Goal: Transaction & Acquisition: Purchase product/service

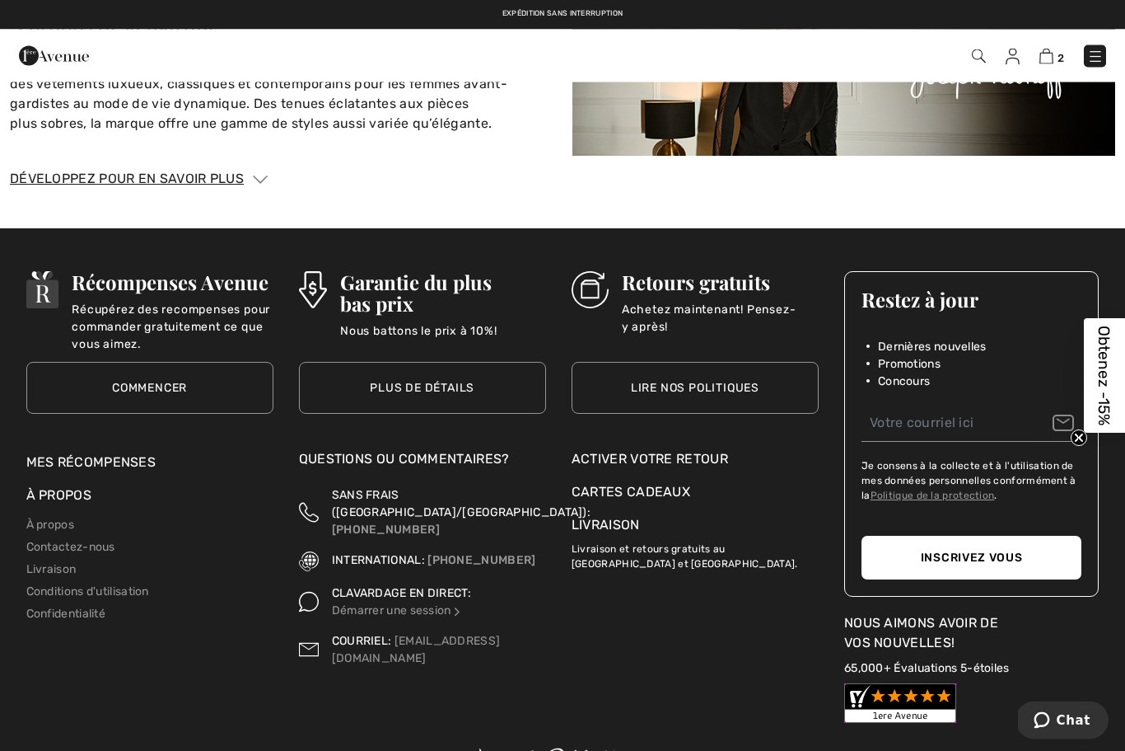
scroll to position [2221, 0]
click at [728, 369] on link "Lire nos politiques" at bounding box center [695, 388] width 247 height 52
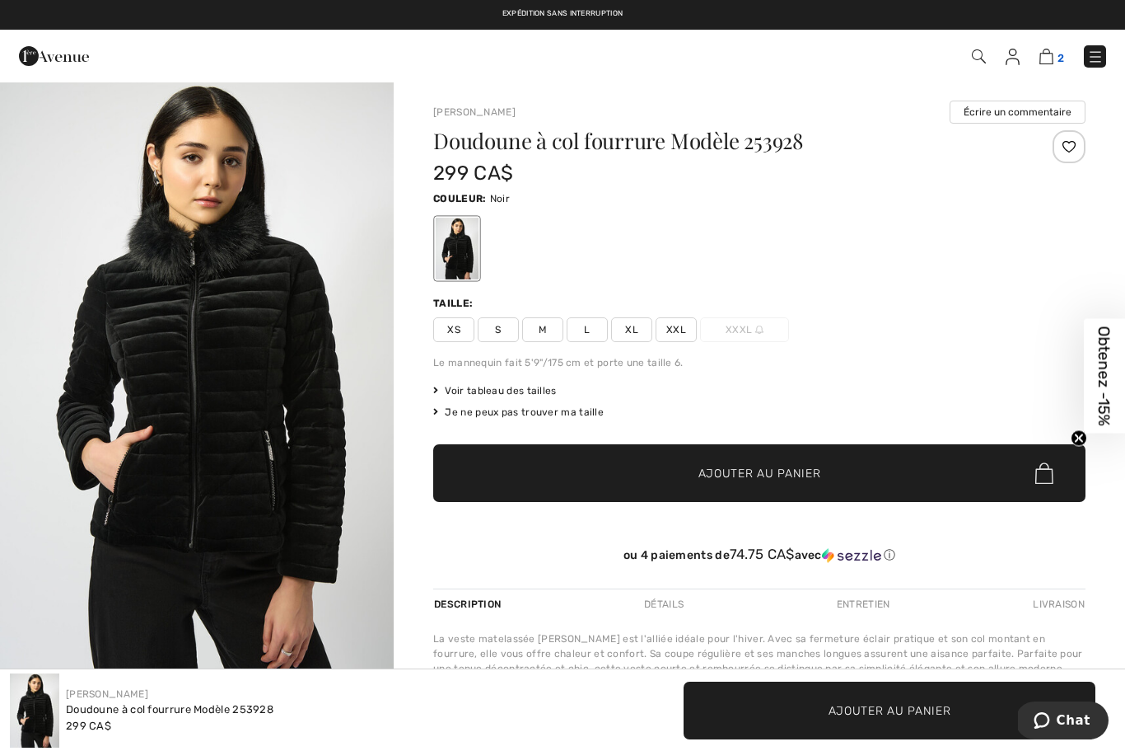
click at [1051, 59] on img at bounding box center [1047, 57] width 14 height 16
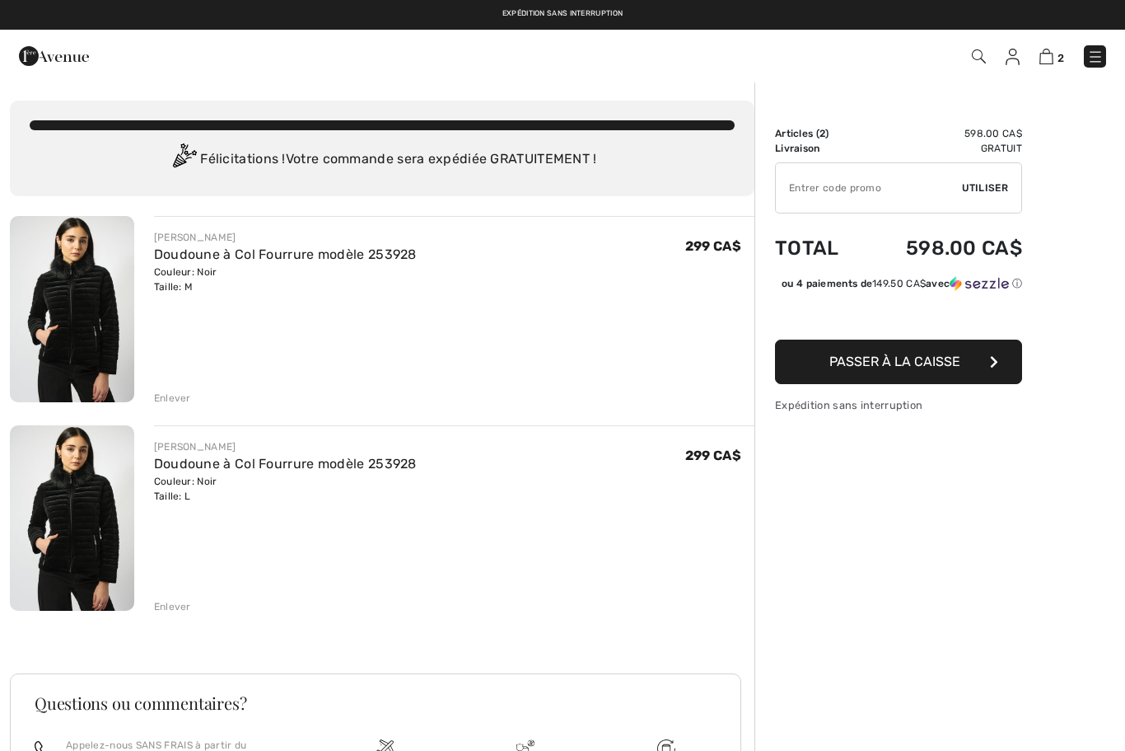
click at [914, 369] on span "Passer à la caisse" at bounding box center [895, 361] width 131 height 16
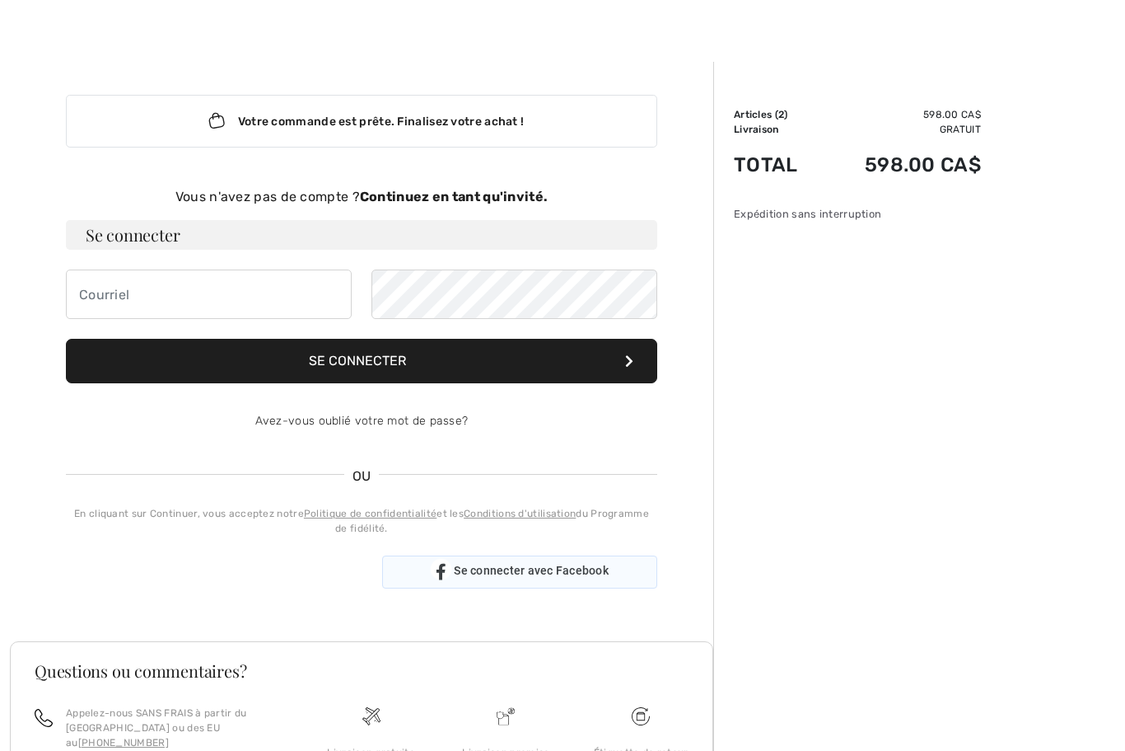
scroll to position [21, 0]
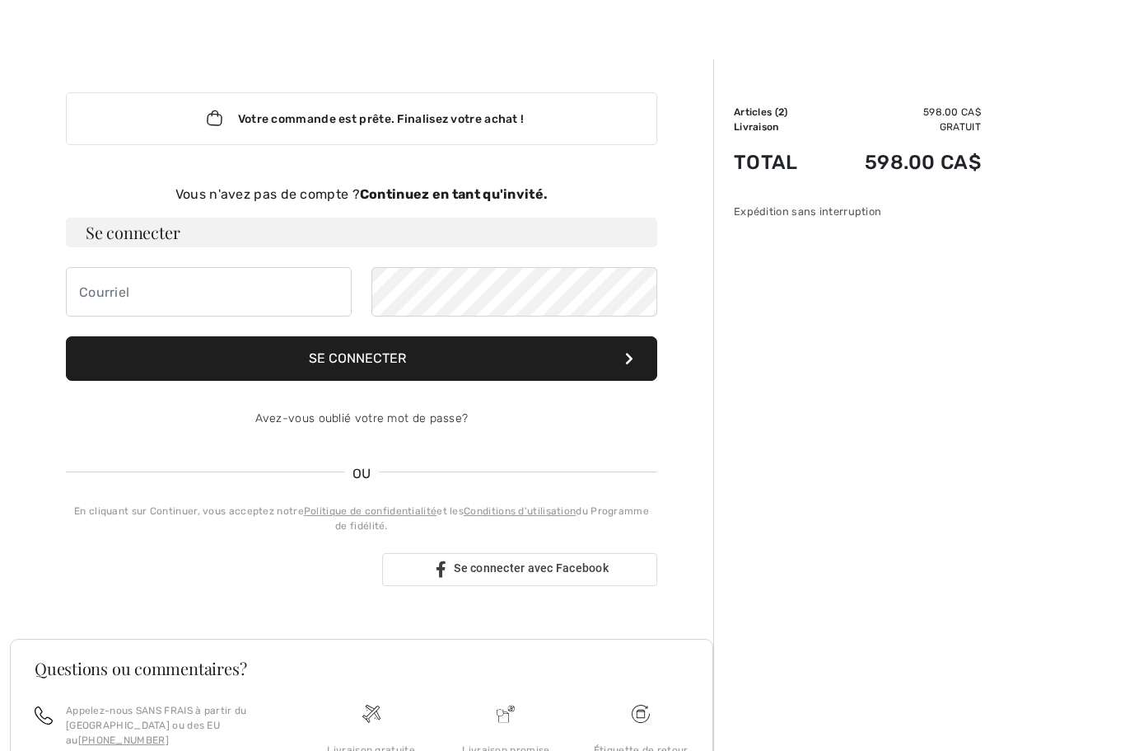
click at [441, 194] on strong "Continuez en tant qu'invité." at bounding box center [454, 194] width 188 height 16
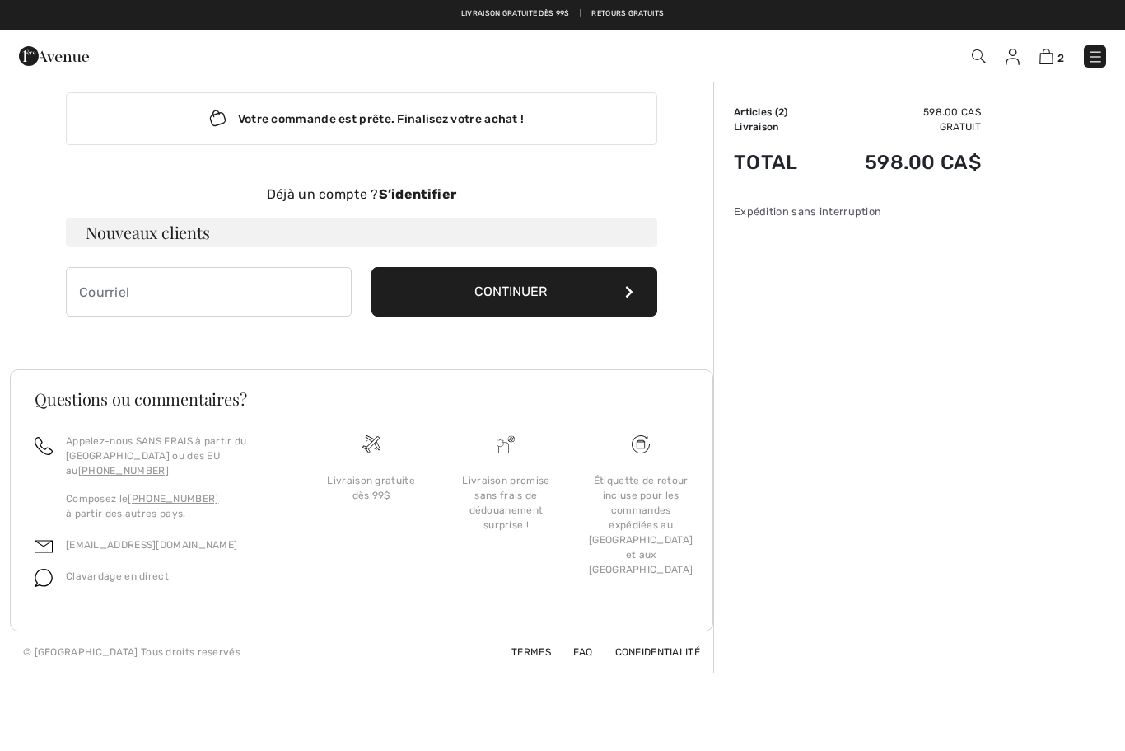
scroll to position [1, 0]
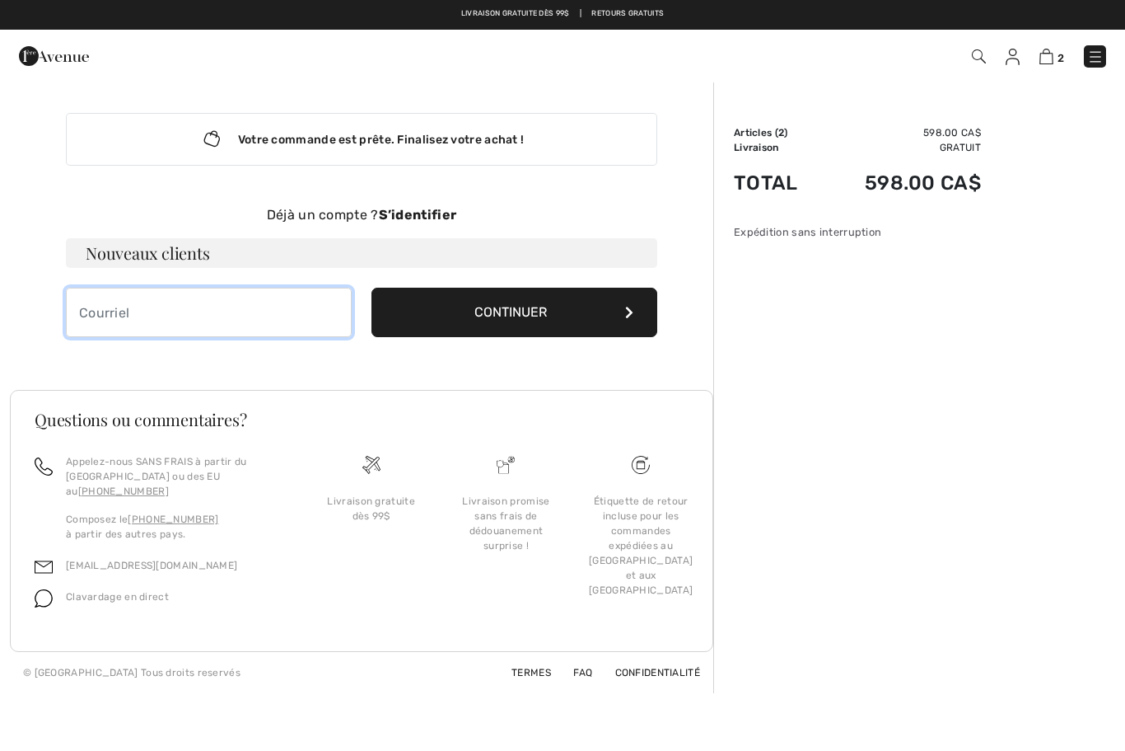
drag, startPoint x: 80, startPoint y: 310, endPoint x: 191, endPoint y: 340, distance: 115.3
click at [80, 310] on input "email" at bounding box center [209, 312] width 286 height 49
type input "[EMAIL_ADDRESS][DOMAIN_NAME]"
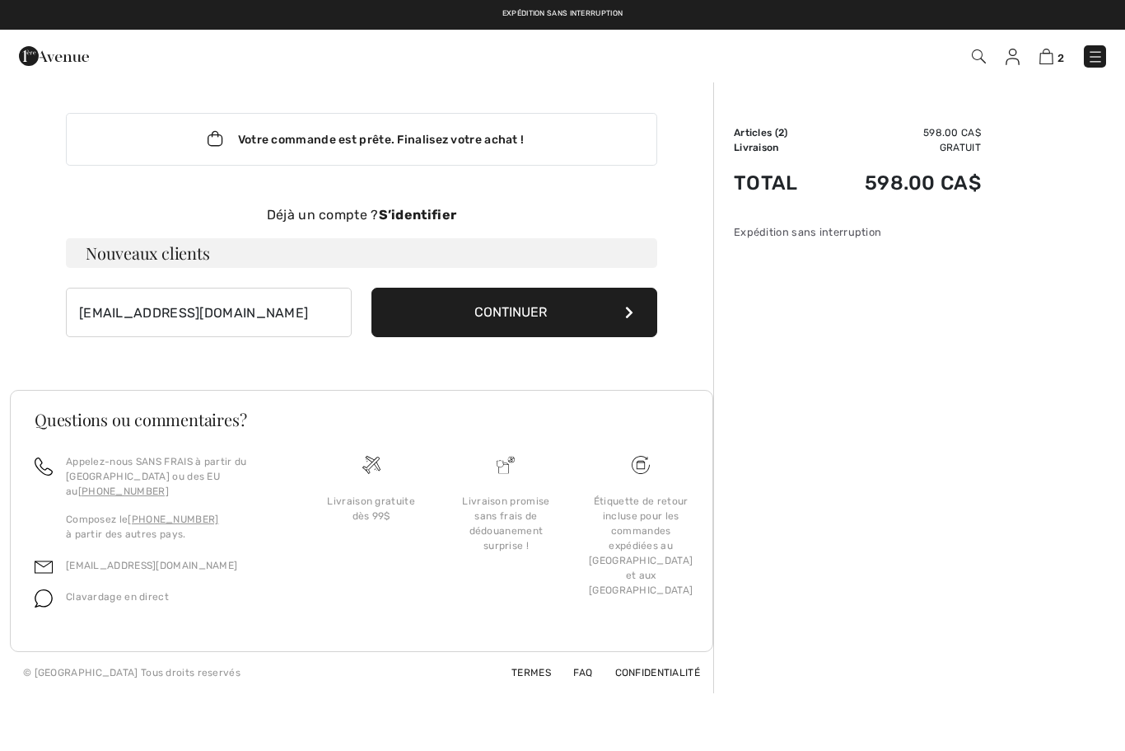
click at [509, 315] on button "Continuer" at bounding box center [515, 312] width 286 height 49
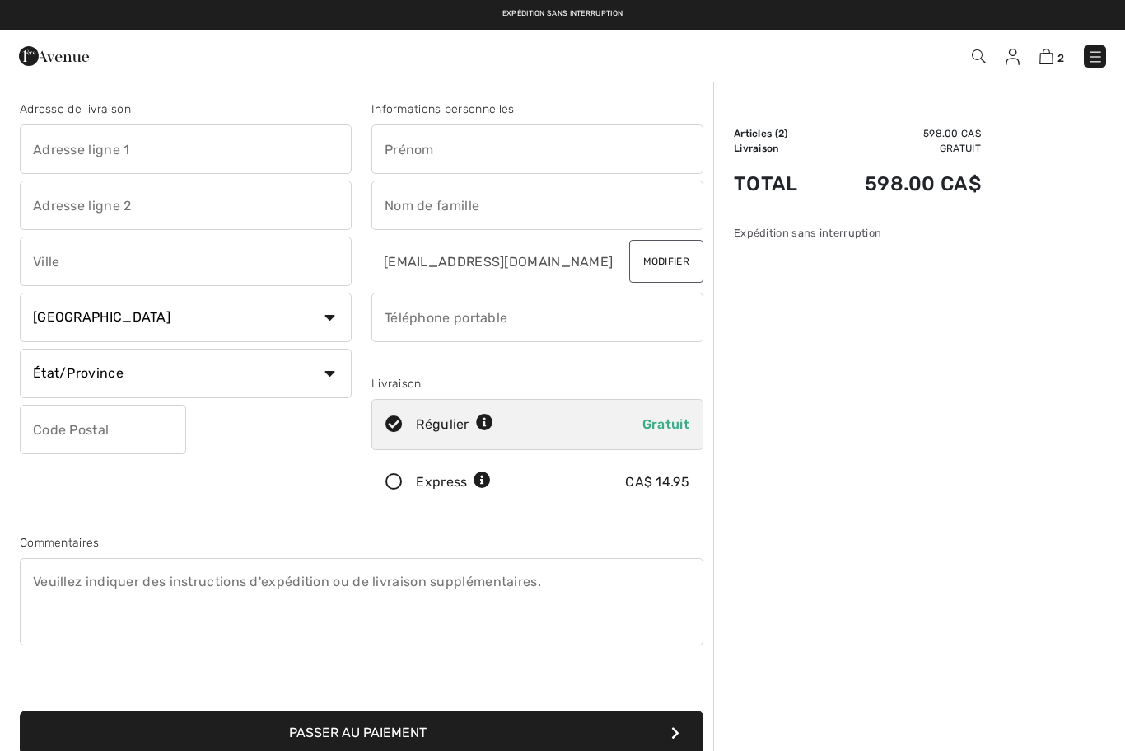
drag, startPoint x: 33, startPoint y: 150, endPoint x: 97, endPoint y: 168, distance: 66.8
click at [33, 150] on input "text" at bounding box center [186, 148] width 332 height 49
type input "98, [PERSON_NAME]"
click at [32, 258] on input "text" at bounding box center [186, 260] width 332 height 49
type input "Rivière-du-Loup"
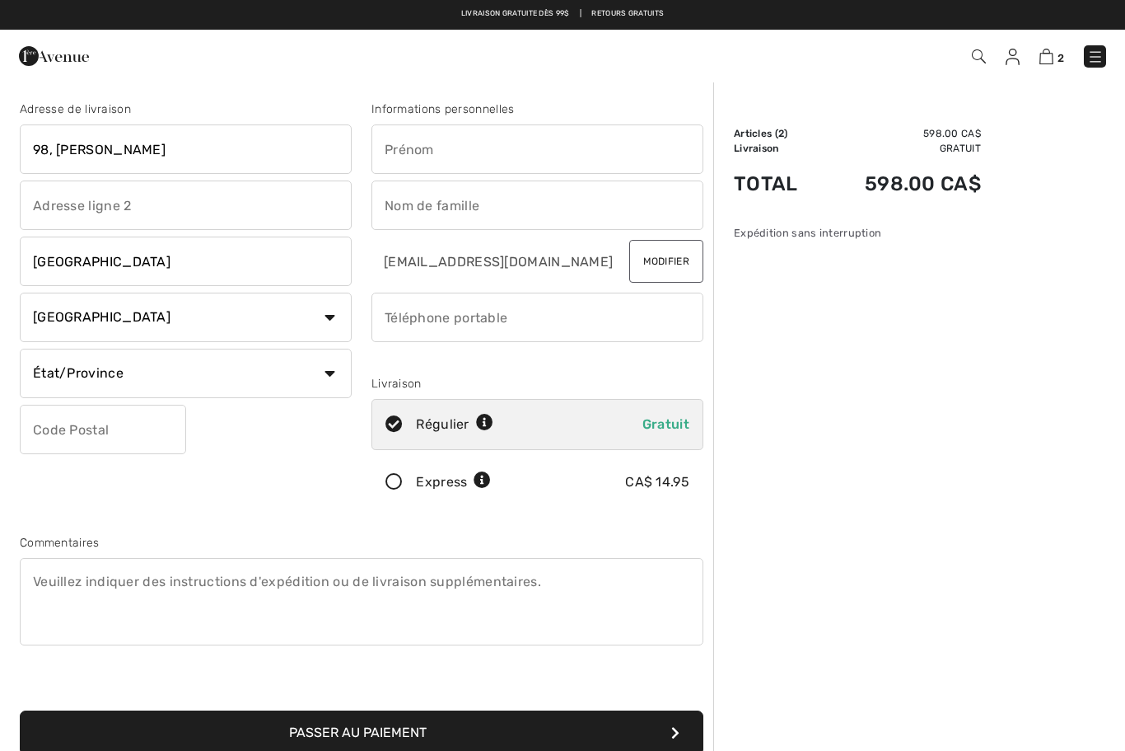
select select "QC"
click at [40, 432] on input "text" at bounding box center [103, 429] width 166 height 49
type input "G5R0M2"
drag, startPoint x: 391, startPoint y: 144, endPoint x: 428, endPoint y: 144, distance: 36.3
click at [391, 144] on input "text" at bounding box center [538, 148] width 332 height 49
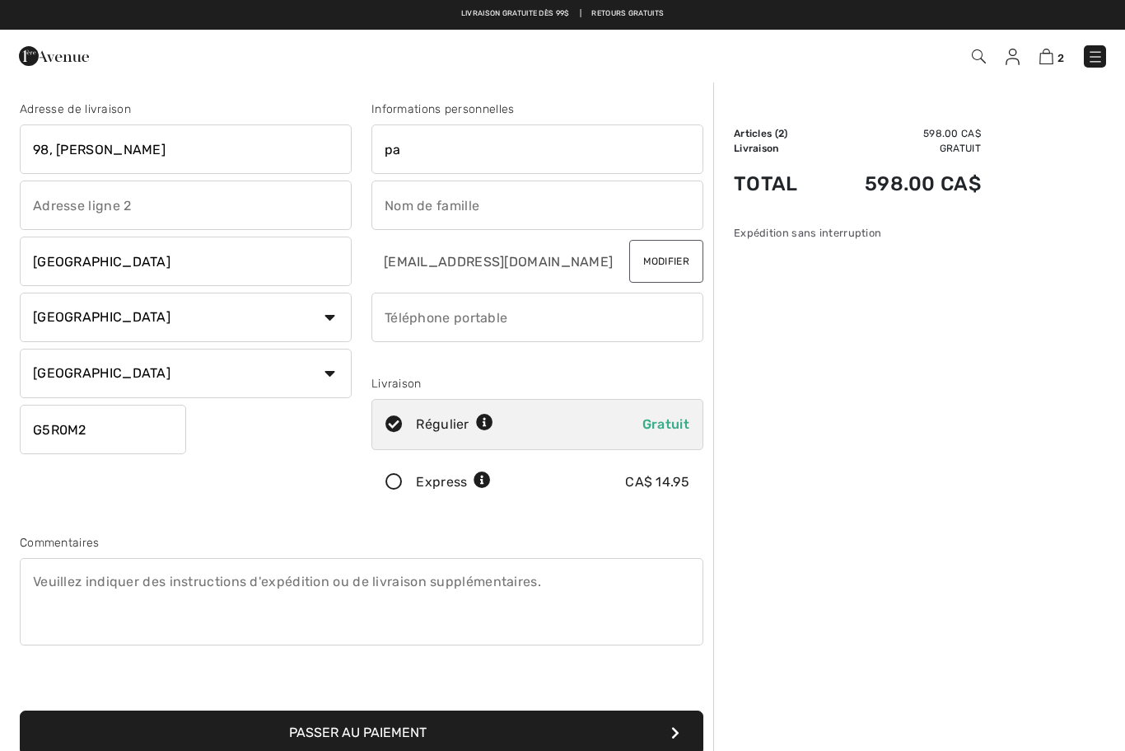
type input "p"
type input "Pauline"
drag, startPoint x: 386, startPoint y: 203, endPoint x: 409, endPoint y: 230, distance: 35.6
click at [386, 203] on input "text" at bounding box center [538, 204] width 332 height 49
type input "Morin"
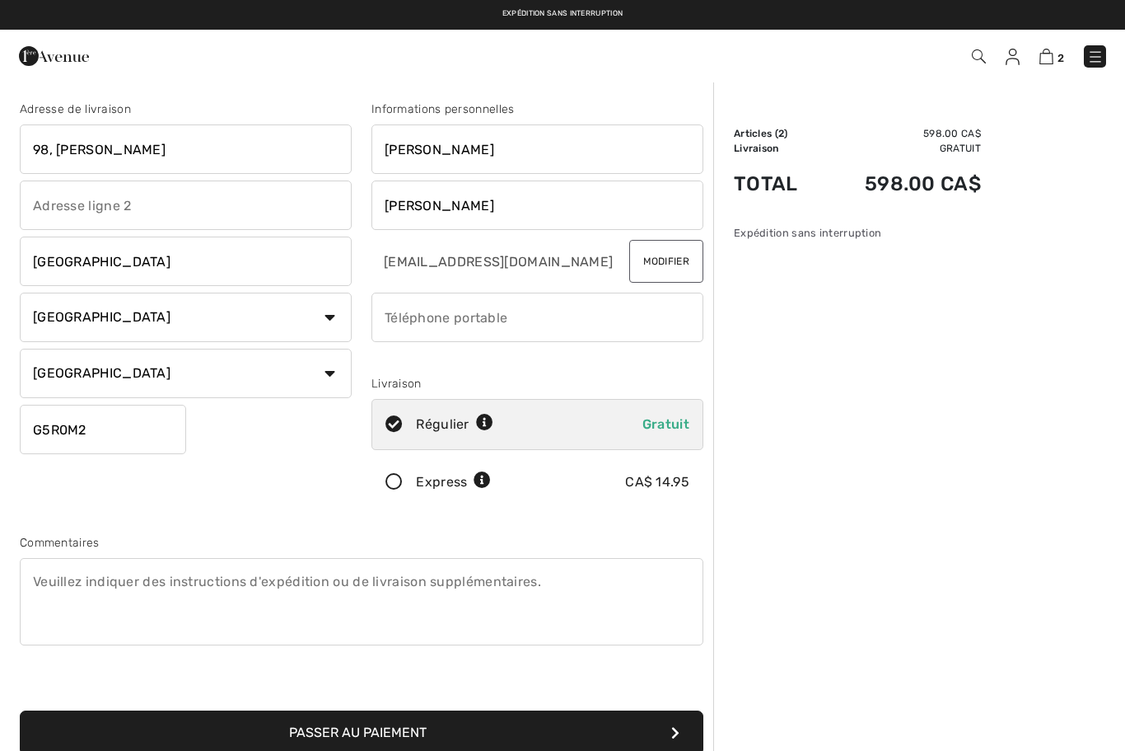
click at [390, 311] on input "phone" at bounding box center [538, 316] width 332 height 49
type input "5142261403"
click at [395, 480] on icon at bounding box center [394, 482] width 44 height 17
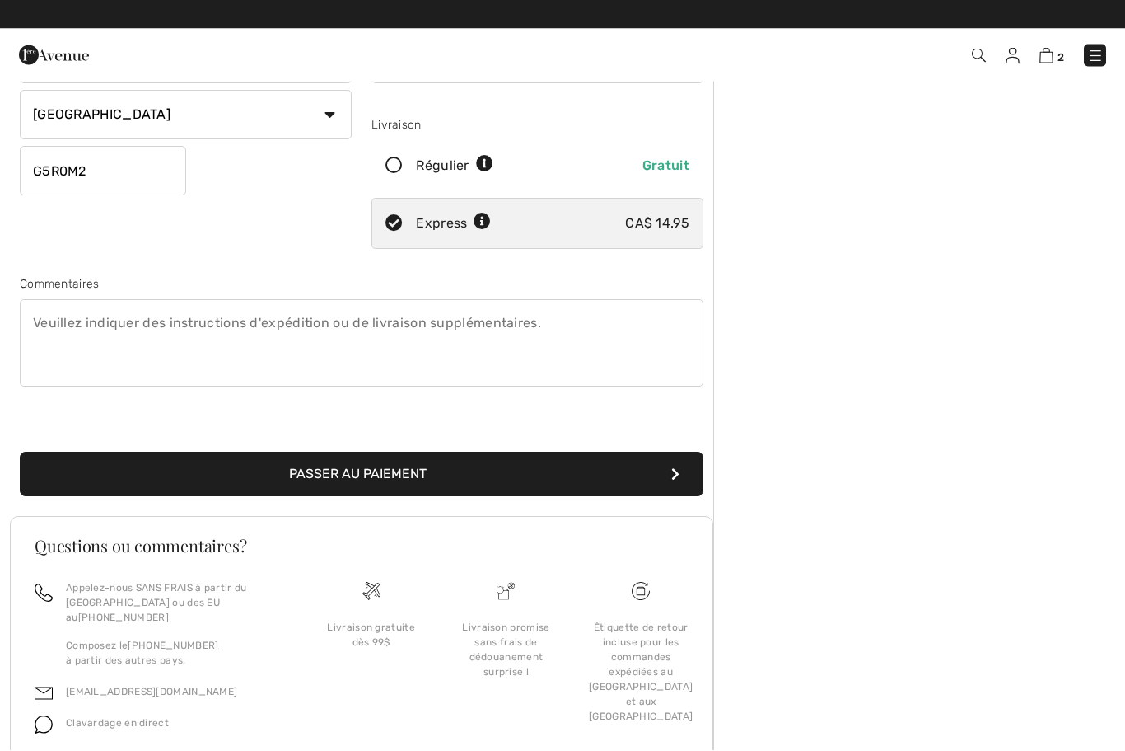
scroll to position [257, 0]
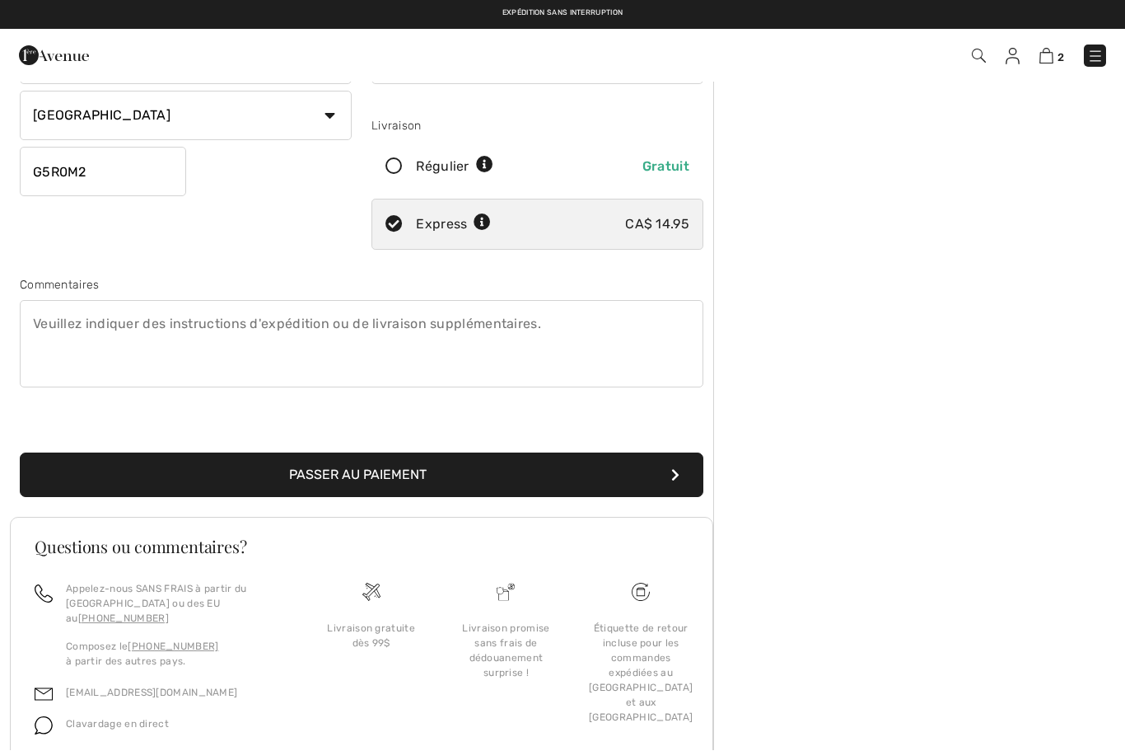
click at [372, 475] on button "Passer au paiement" at bounding box center [362, 475] width 684 height 44
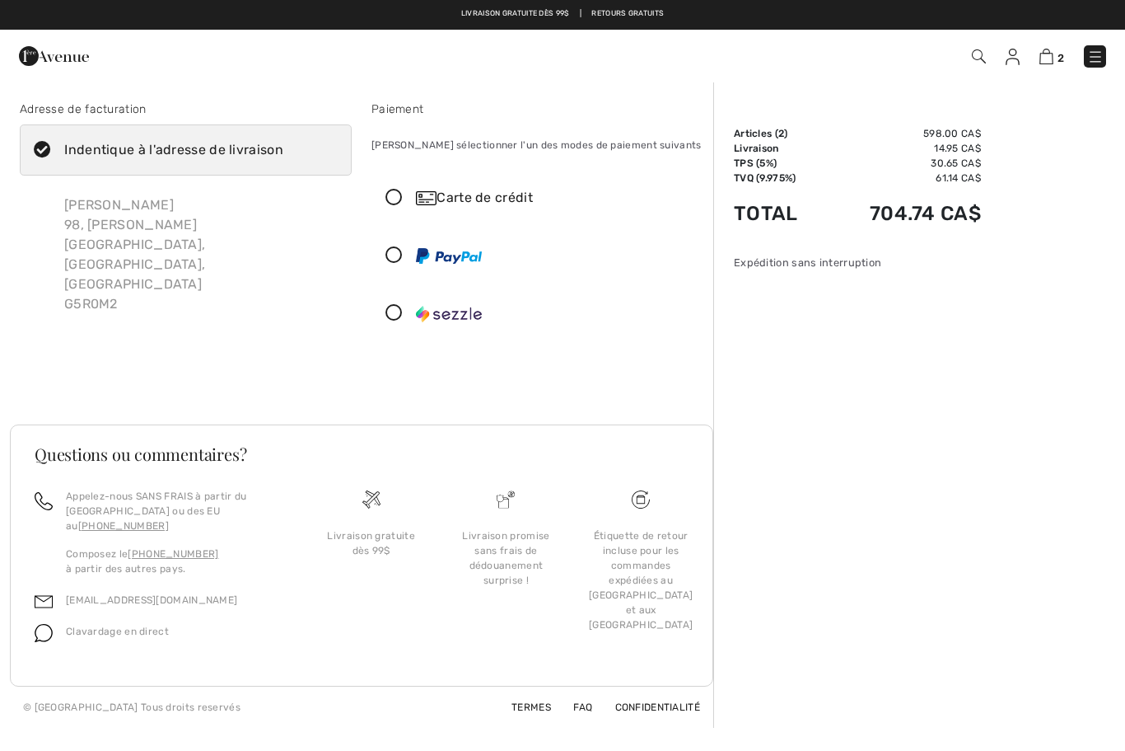
click at [388, 199] on icon at bounding box center [394, 197] width 44 height 17
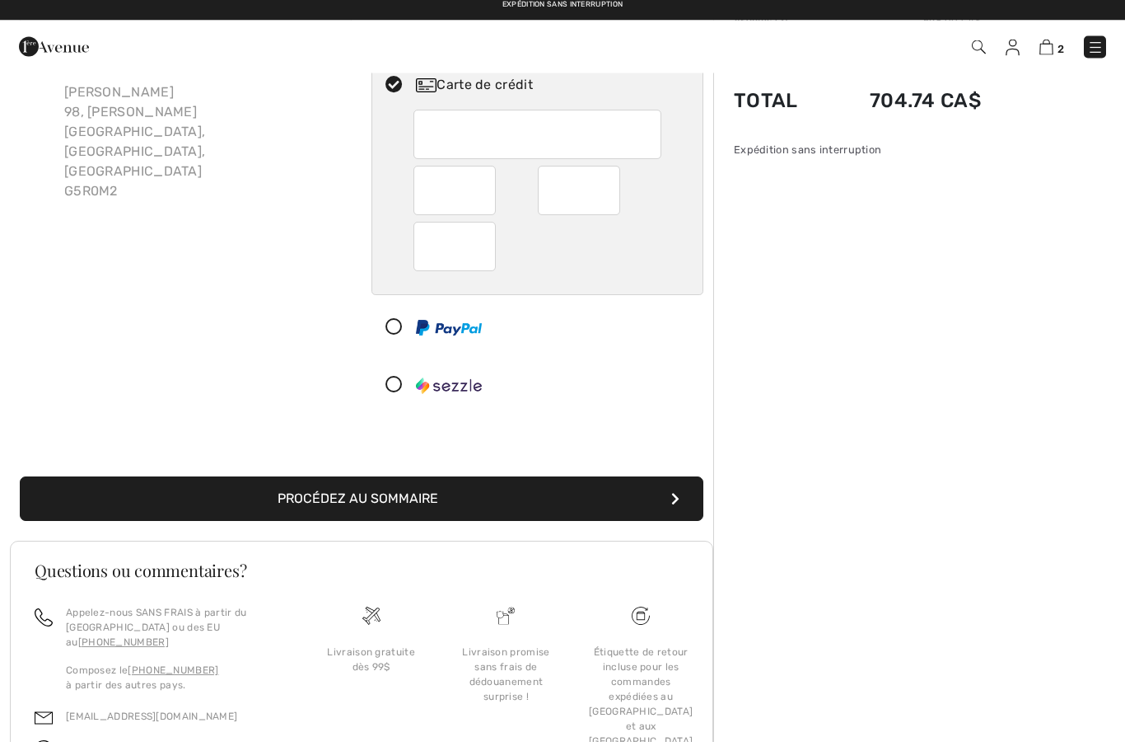
scroll to position [50, 0]
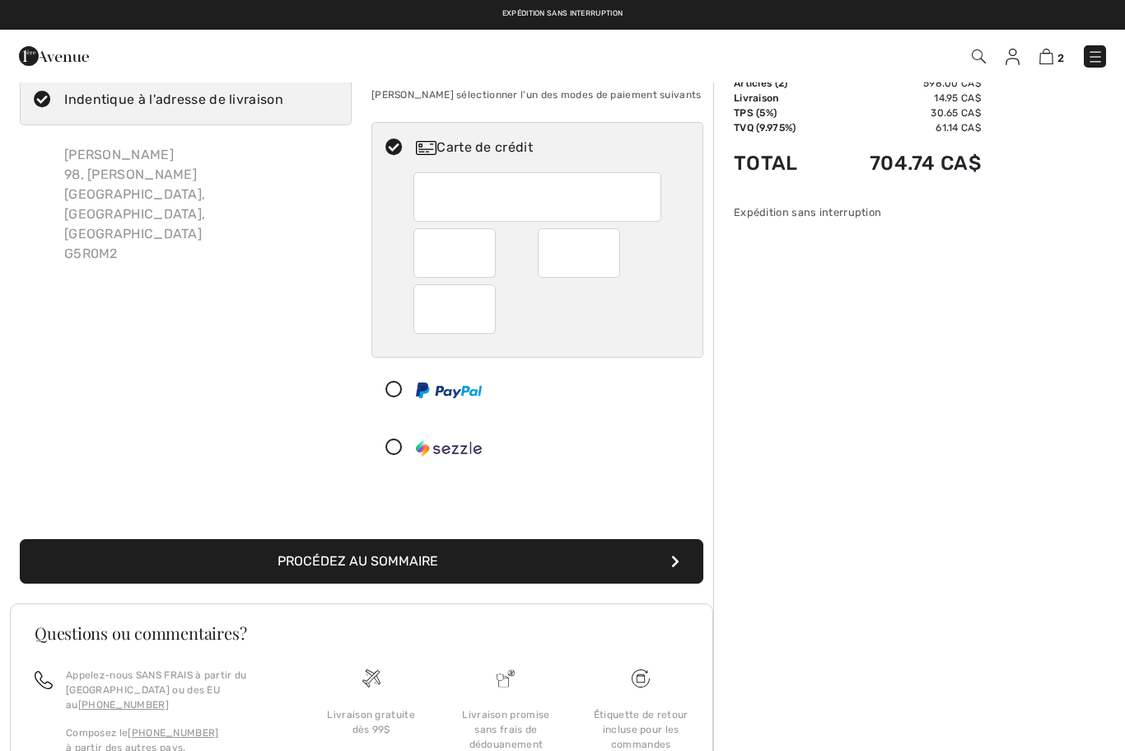
click at [407, 559] on button "Procédez au sommaire" at bounding box center [362, 561] width 684 height 44
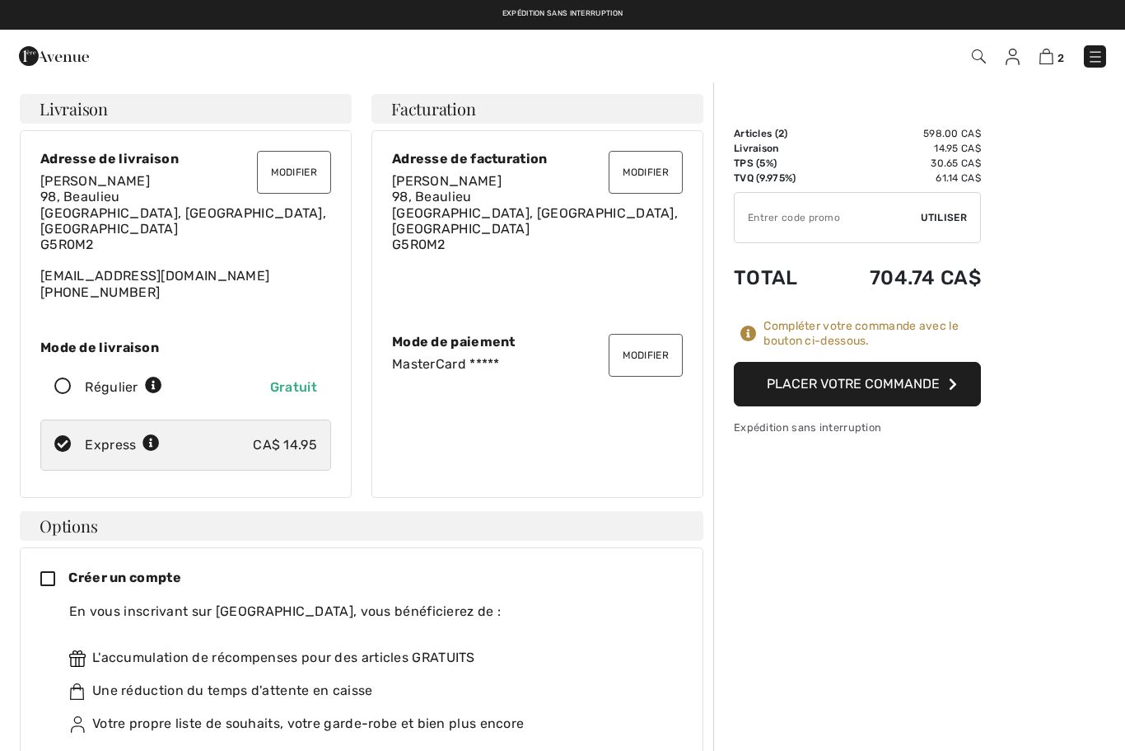
click at [858, 386] on button "Placer votre commande" at bounding box center [857, 384] width 247 height 44
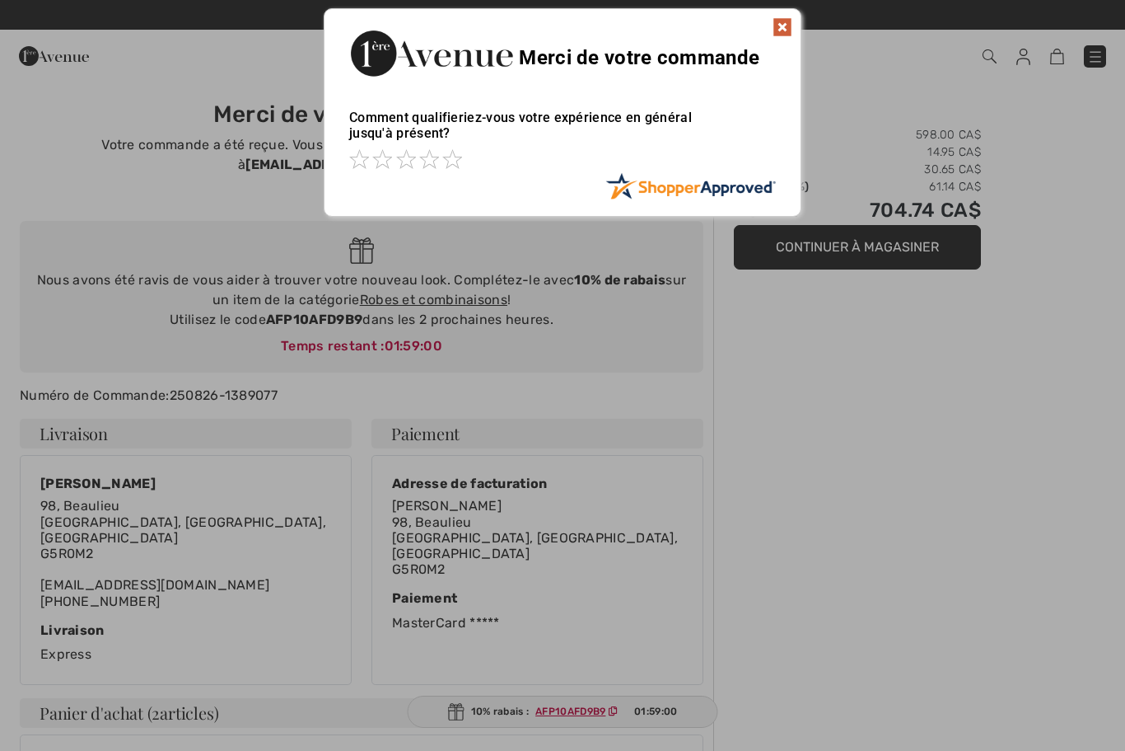
click at [788, 25] on img at bounding box center [783, 27] width 20 height 20
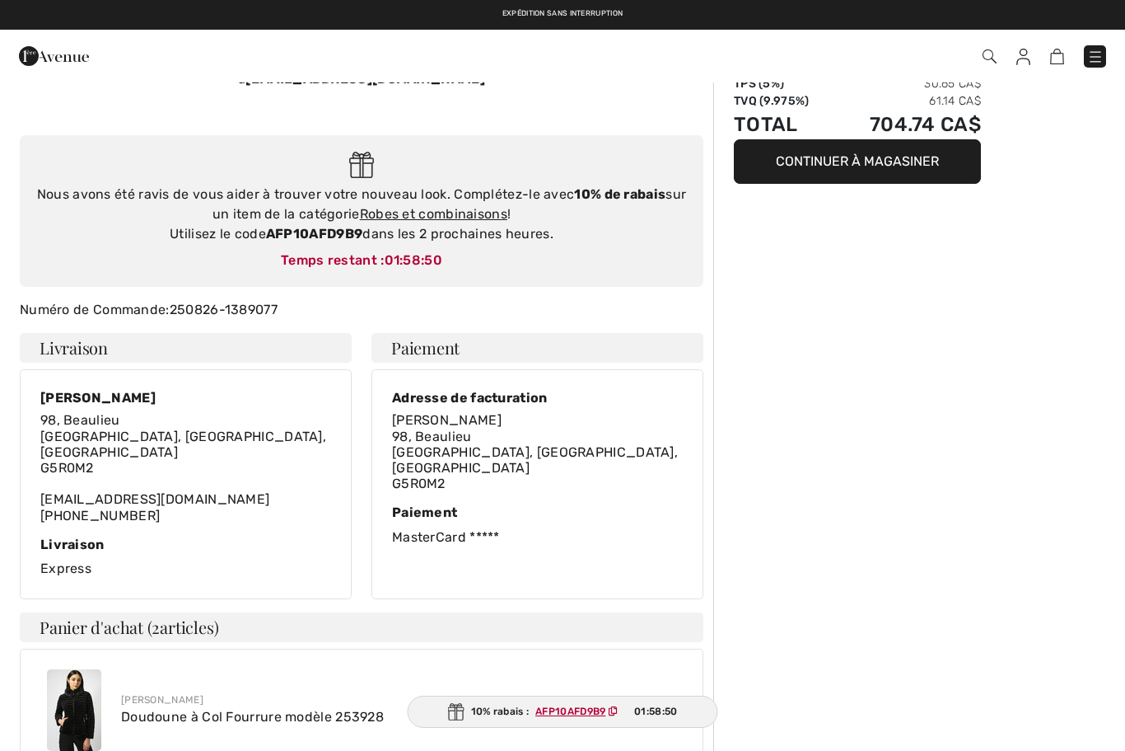
scroll to position [85, 0]
